Goal: Find specific page/section: Find specific page/section

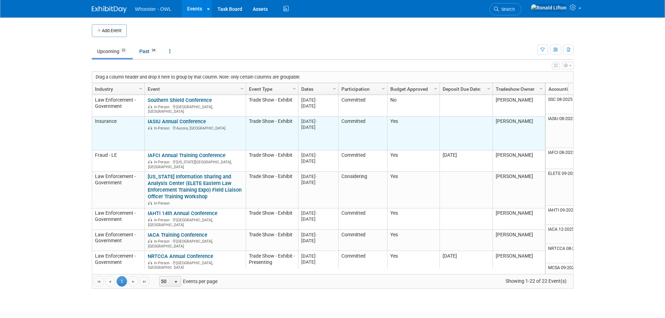
click at [169, 0] on link "IASIU Annual Conference" at bounding box center [177, 121] width 58 height 6
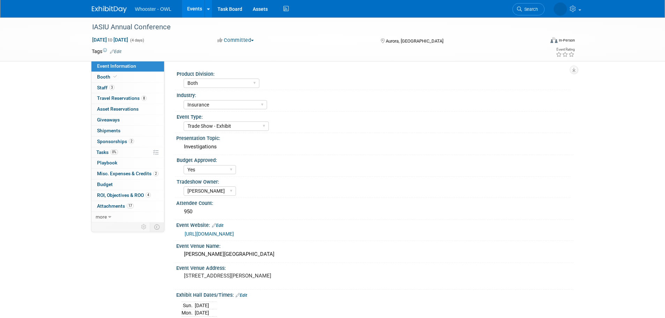
select select "Both"
select select "Insurance"
select select "Trade Show - Exhibit"
select select "Yes"
select select "[PERSON_NAME]"
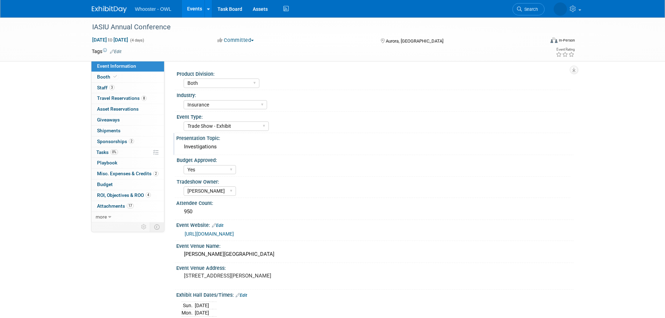
scroll to position [35, 0]
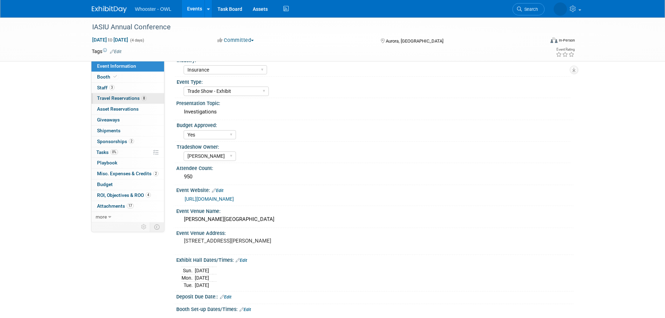
click at [123, 102] on link "8 Travel Reservations 8" at bounding box center [127, 98] width 73 height 10
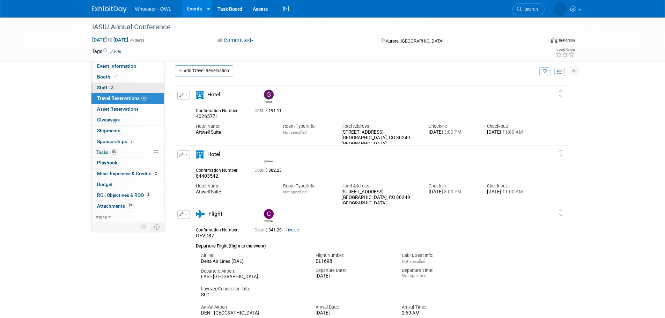
scroll to position [0, 0]
